Goal: Information Seeking & Learning: Find specific fact

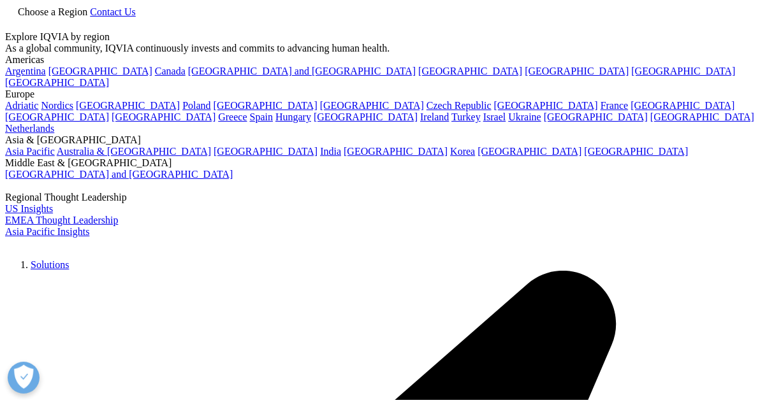
scroll to position [494, 0]
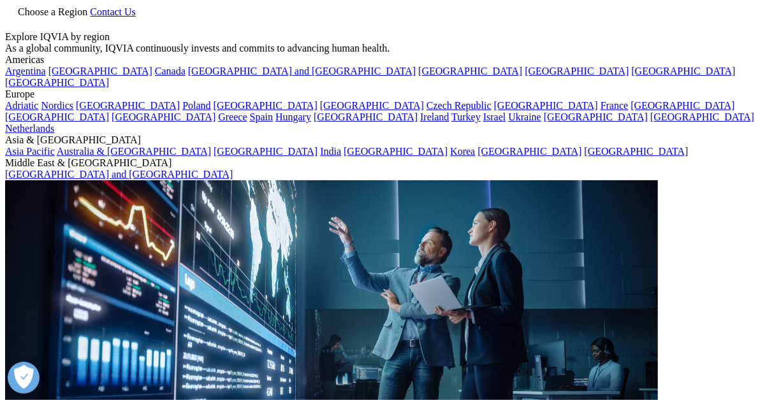
click at [15, 20] on link at bounding box center [10, 25] width 10 height 11
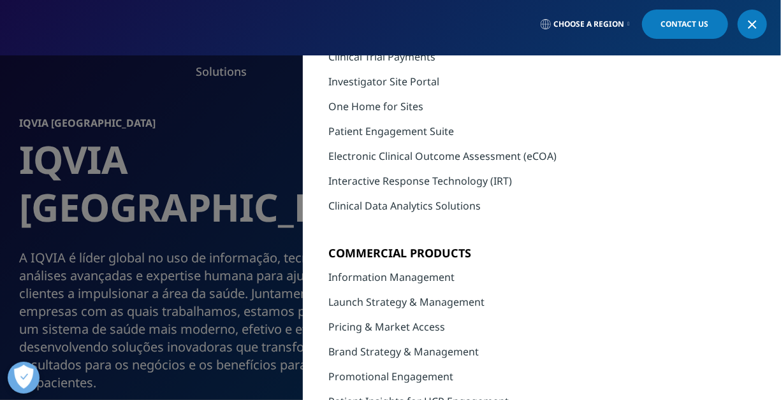
click at [150, 199] on div "MAIN / Solutions Solutions / SOLUTIONS Research & Development Real World Eviden…" at bounding box center [390, 228] width 781 height 344
click at [222, 119] on div "MAIN / Solutions Solutions / SOLUTIONS Research & Development Real World Eviden…" at bounding box center [390, 228] width 781 height 344
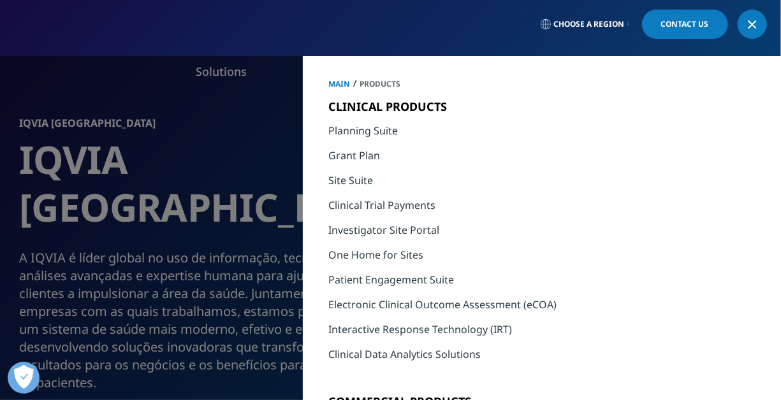
click at [366, 29] on link at bounding box center [751, 24] width 29 height 29
click at [366, 22] on icon at bounding box center [752, 24] width 10 height 17
click at [224, 205] on div "MAIN / Solutions Solutions / SOLUTIONS Research & Development Real World Eviden…" at bounding box center [390, 228] width 781 height 344
click at [366, 28] on span "Choose a Region" at bounding box center [589, 24] width 71 height 10
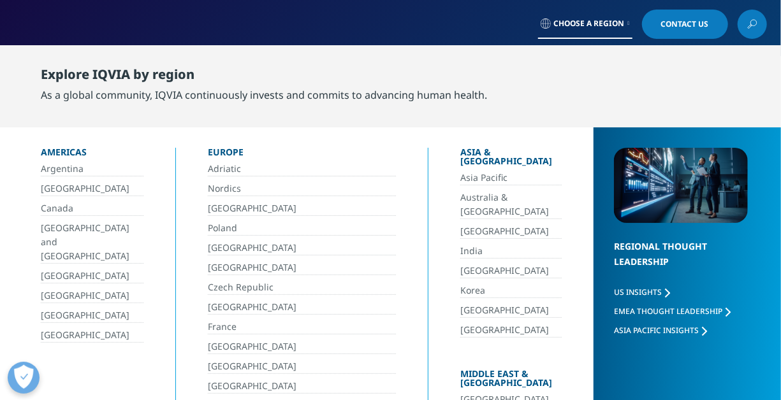
click at [57, 148] on div "Americas" at bounding box center [92, 155] width 103 height 14
click at [366, 27] on link at bounding box center [751, 24] width 29 height 29
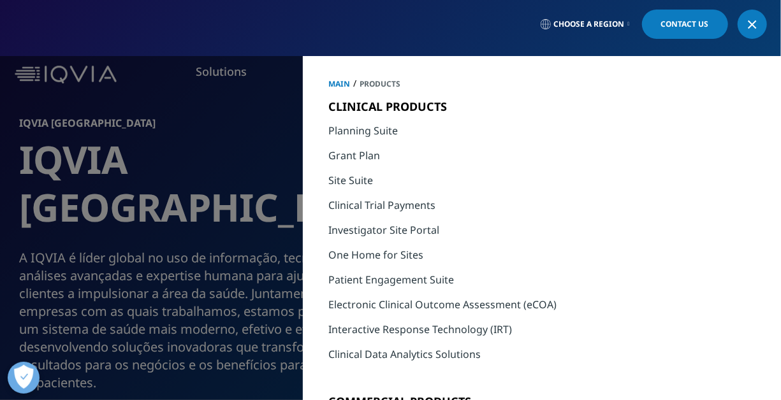
click at [366, 87] on span "Products" at bounding box center [379, 83] width 41 height 11
click at [359, 82] on span "Products" at bounding box center [379, 83] width 41 height 11
click at [366, 83] on span "Products" at bounding box center [379, 83] width 41 height 11
drag, startPoint x: 379, startPoint y: 83, endPoint x: 328, endPoint y: 91, distance: 51.0
click at [328, 91] on h5 "CLINICAL PRODUCTS" at bounding box center [423, 100] width 191 height 47
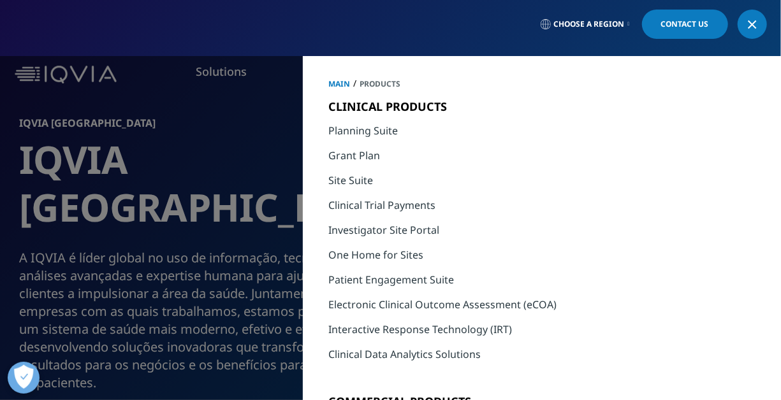
click at [366, 25] on div at bounding box center [752, 24] width 10 height 10
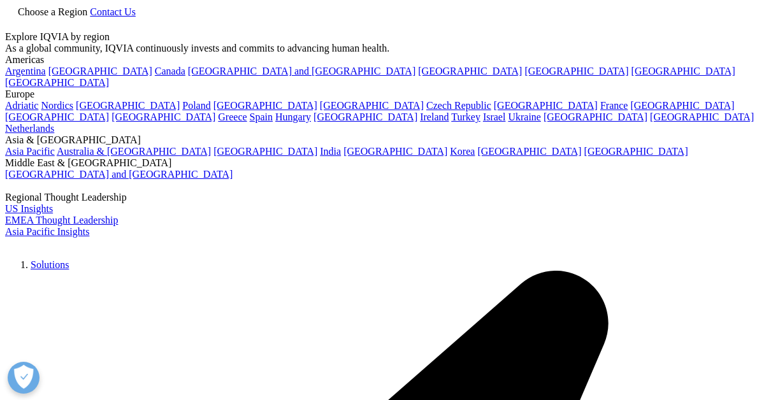
click at [15, 27] on link at bounding box center [10, 25] width 10 height 11
click at [14, 24] on icon at bounding box center [11, 21] width 6 height 6
click at [15, 23] on link at bounding box center [10, 25] width 10 height 11
click at [15, 22] on link at bounding box center [10, 25] width 10 height 11
click at [87, 17] on span "Choose a Region" at bounding box center [52, 11] width 69 height 11
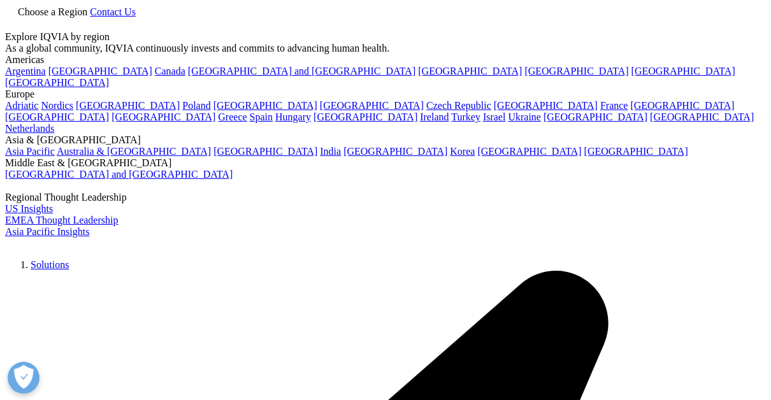
click at [48, 76] on link "[GEOGRAPHIC_DATA]" at bounding box center [100, 71] width 104 height 11
click at [15, 24] on icon at bounding box center [10, 23] width 10 height 11
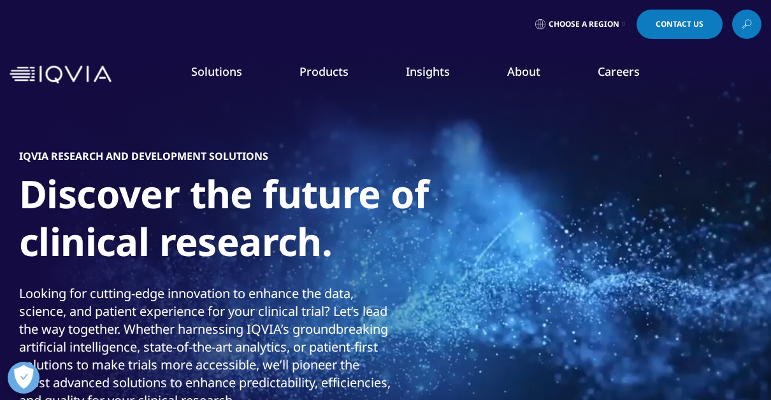
click at [92, 208] on link "Research & Development" at bounding box center [87, 205] width 111 height 13
click at [28, 82] on img at bounding box center [61, 75] width 102 height 18
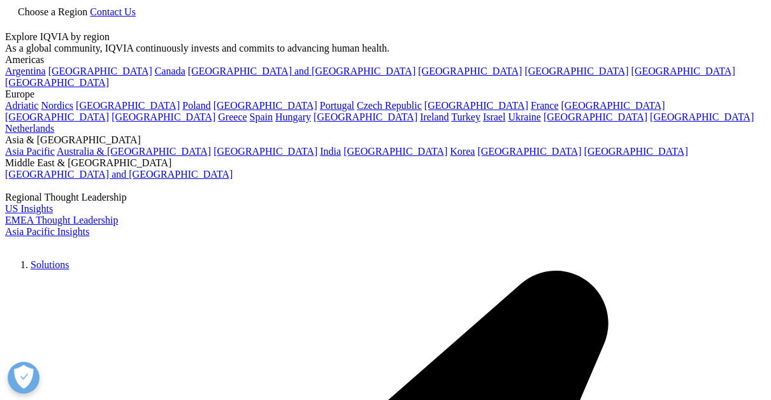
type input "Latin America retail pharmacy"
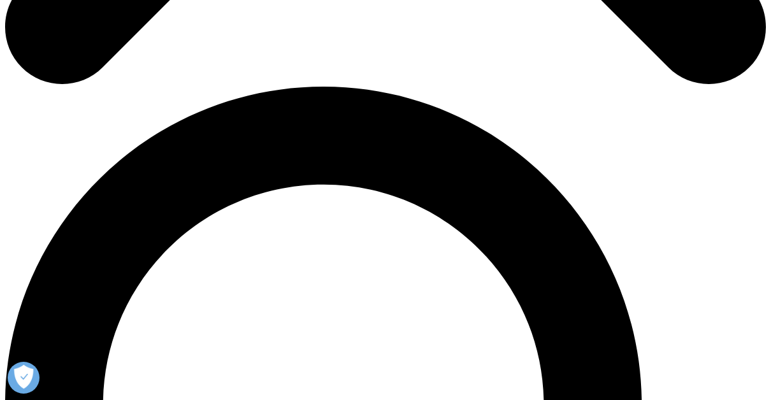
scroll to position [696, 0]
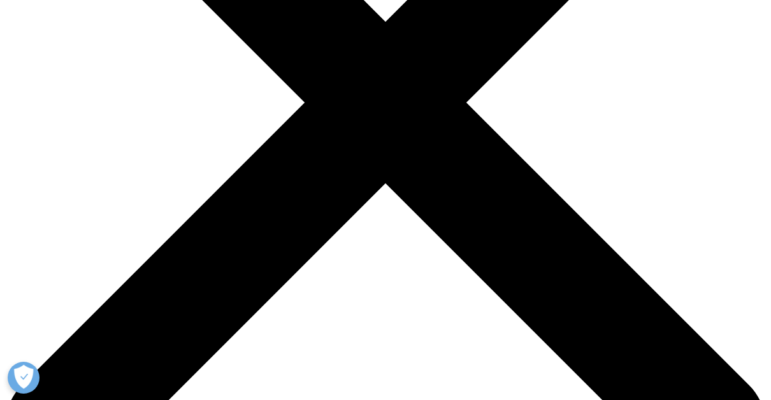
scroll to position [170, 0]
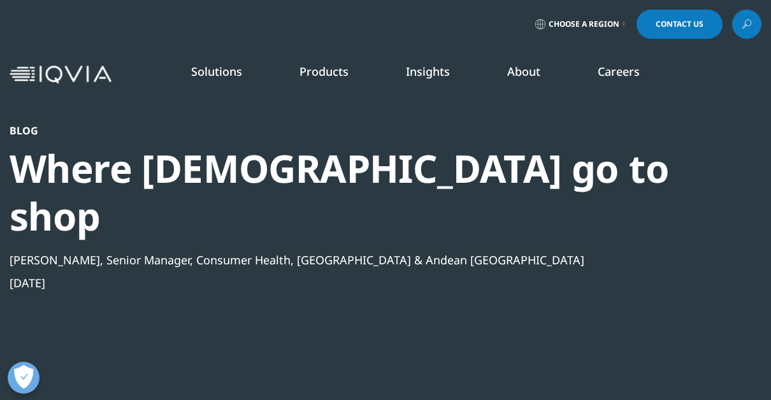
click at [737, 18] on link at bounding box center [746, 24] width 29 height 29
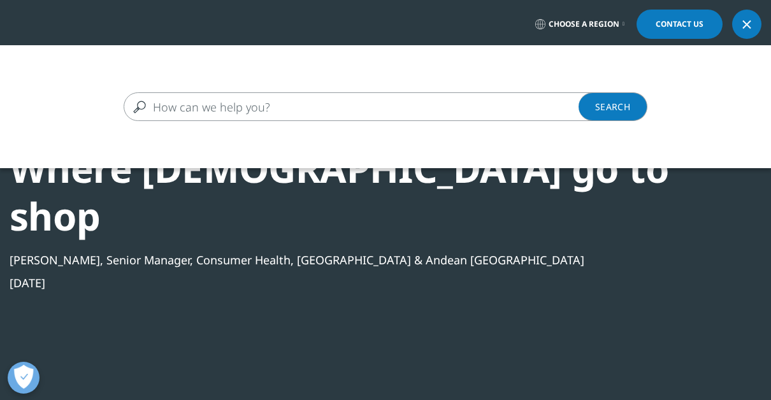
click at [322, 97] on input "Search" at bounding box center [367, 106] width 487 height 29
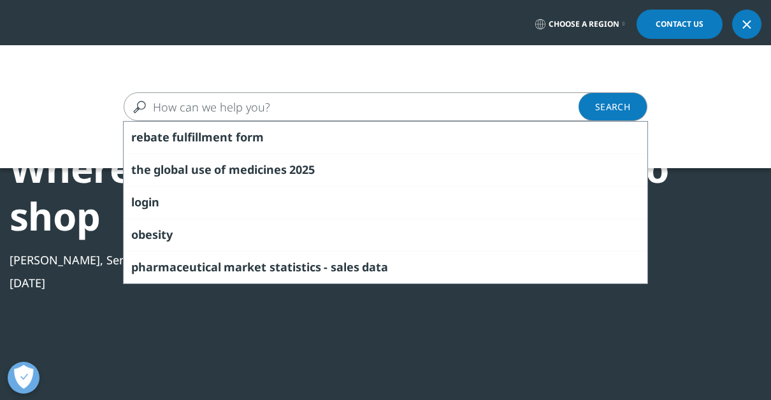
drag, startPoint x: 322, startPoint y: 97, endPoint x: 289, endPoint y: 110, distance: 35.5
click at [289, 110] on input "Search" at bounding box center [367, 106] width 487 height 29
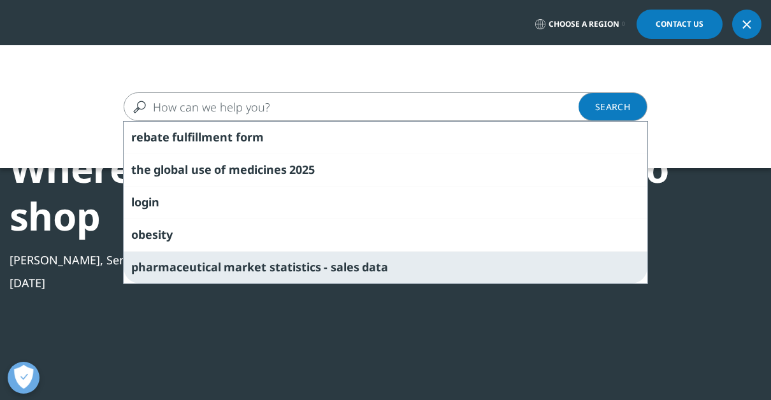
click at [291, 268] on span "statistics" at bounding box center [296, 266] width 52 height 15
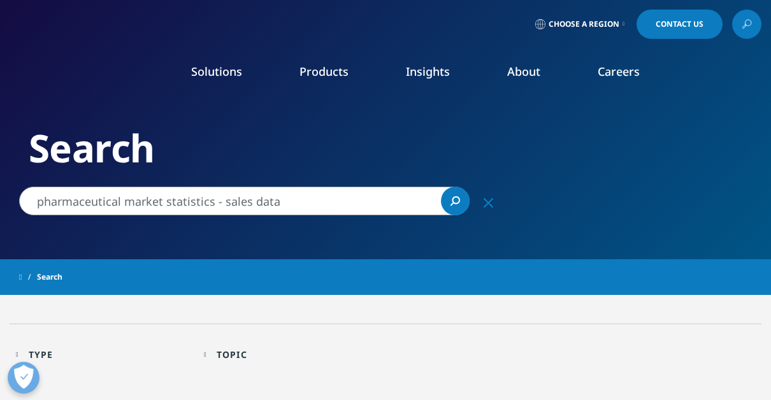
click at [249, 242] on link "SEE LATEST REPORTS" at bounding box center [257, 246] width 146 height 11
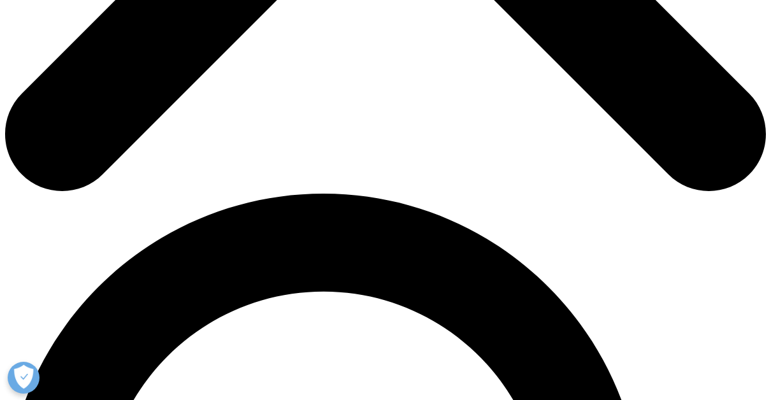
scroll to position [588, 0]
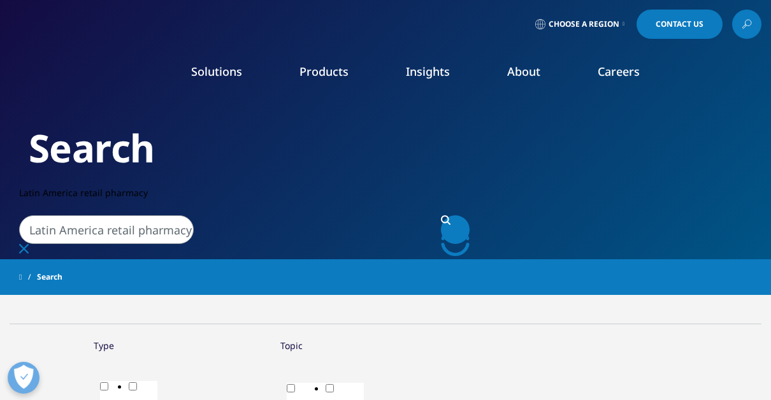
click at [194, 215] on input "Latin America retail pharmacy" at bounding box center [106, 229] width 175 height 29
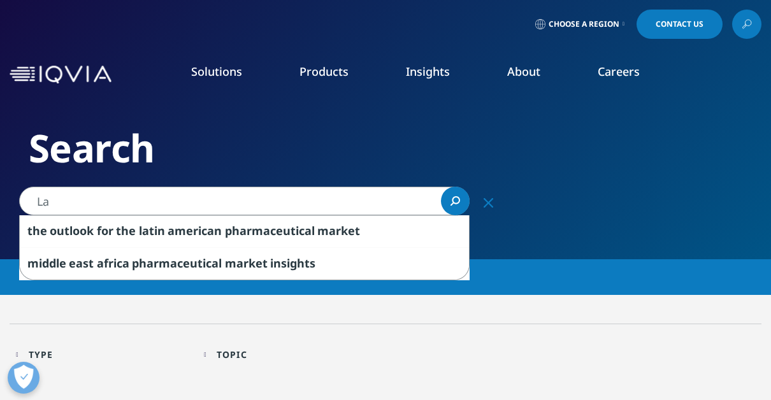
type input "L"
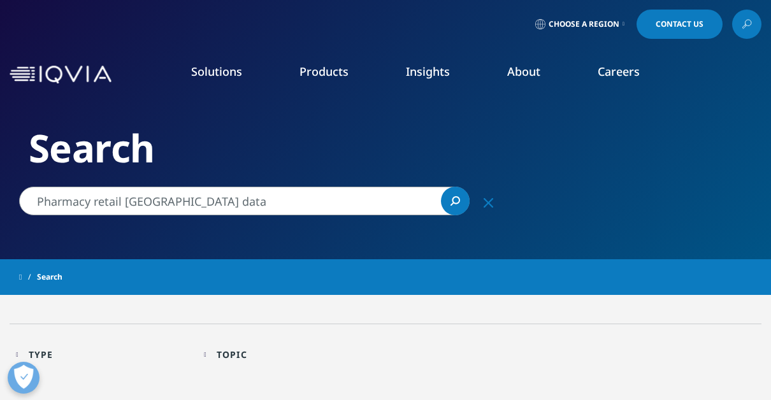
type input "Pharmacy retail Latin America data"
click at [442, 201] on link "Search Loading" at bounding box center [455, 201] width 29 height 29
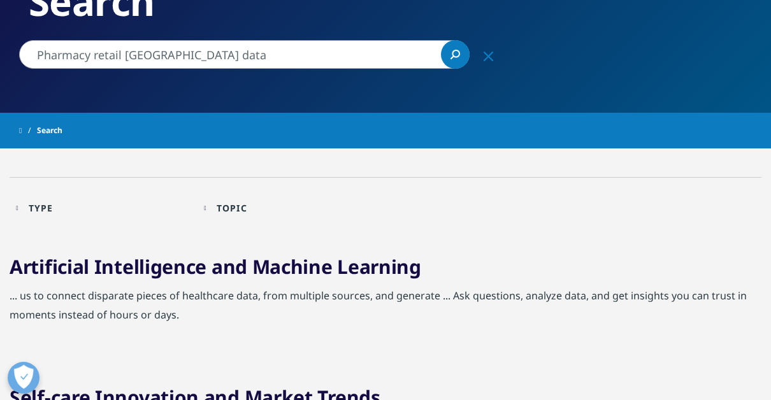
scroll to position [147, 0]
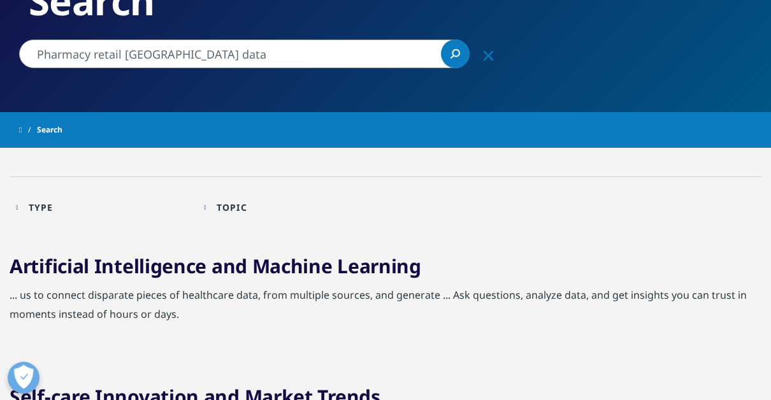
click at [436, 59] on input "Pharmacy retail Latin America data" at bounding box center [244, 54] width 451 height 29
click at [468, 55] on link "Search Loading" at bounding box center [455, 54] width 29 height 29
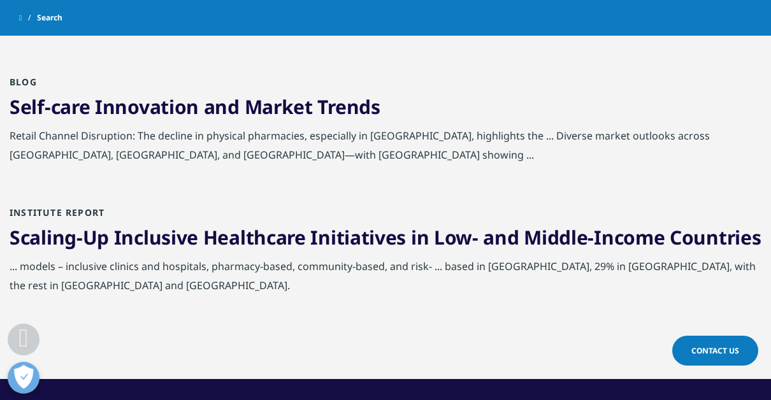
scroll to position [402, 0]
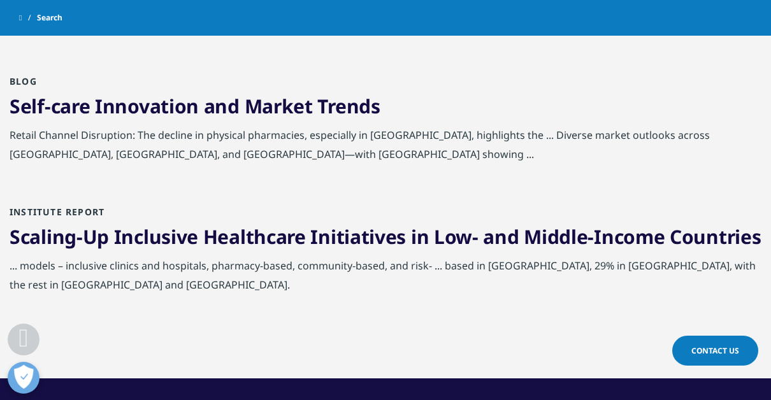
click at [169, 241] on link "Scaling-Up Inclusive Healthcare Initiatives in Low- and Middle-Income Countries" at bounding box center [385, 237] width 751 height 26
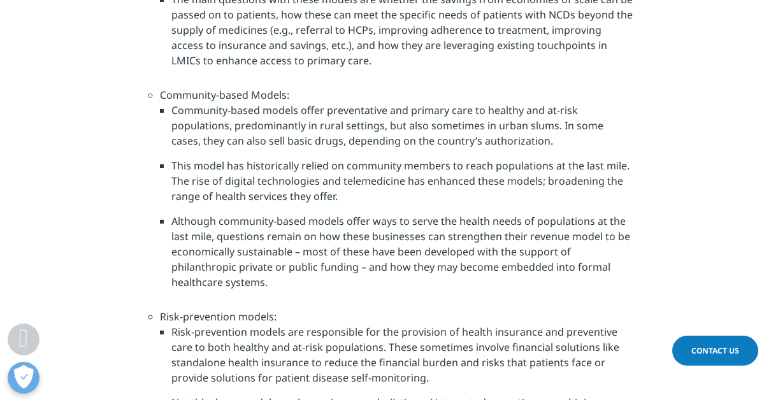
scroll to position [3080, 0]
